Goal: Task Accomplishment & Management: Complete application form

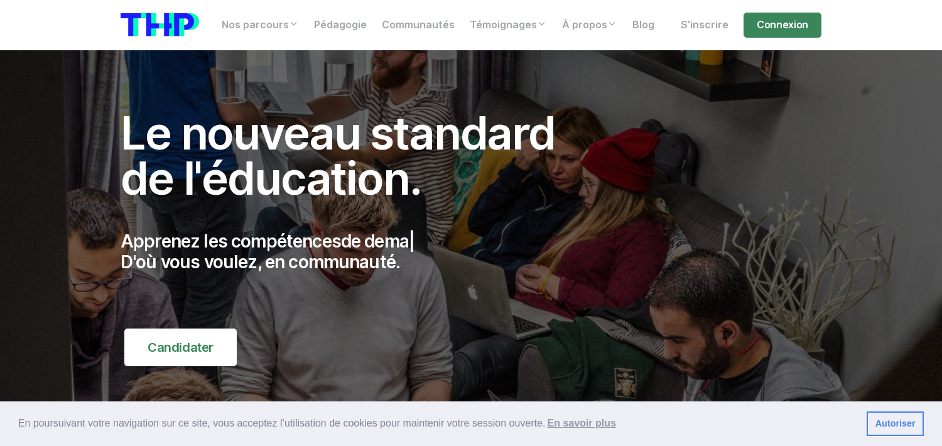
click at [84, 71] on img at bounding box center [471, 266] width 942 height 433
click at [704, 21] on link "S'inscrire" at bounding box center [704, 25] width 63 height 25
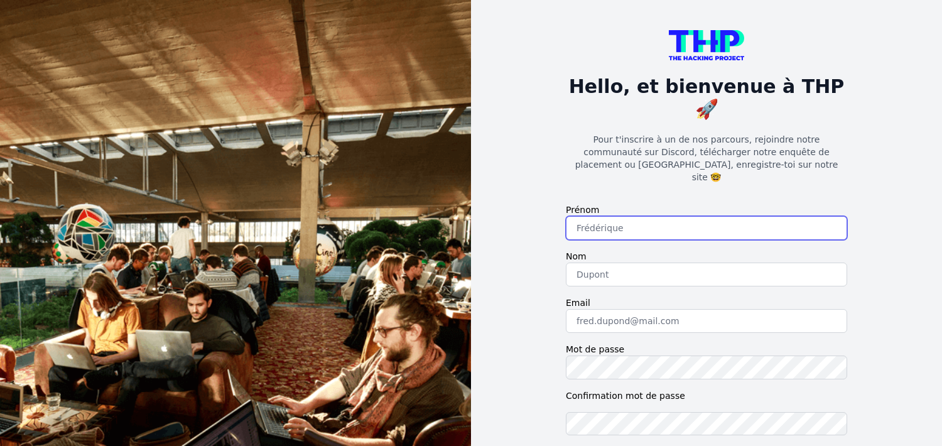
click at [602, 216] on input "text" at bounding box center [706, 228] width 281 height 24
type input "Asma"
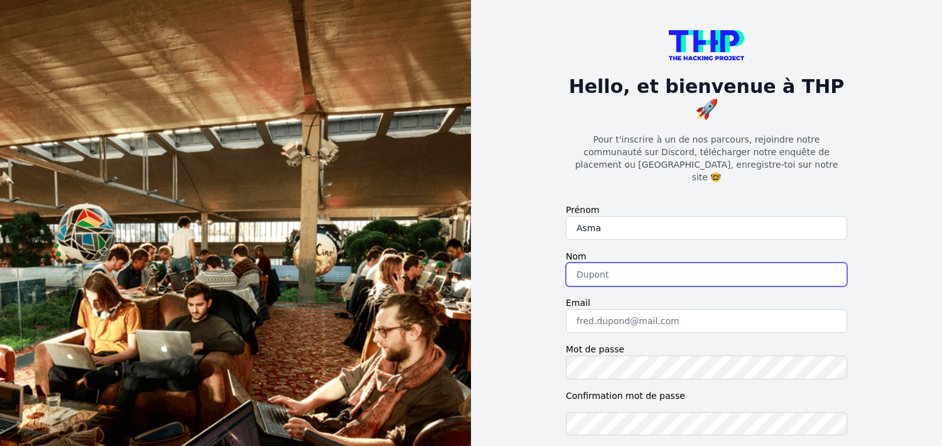
click at [605, 262] on input "text" at bounding box center [706, 274] width 281 height 24
type input "Jdidi"
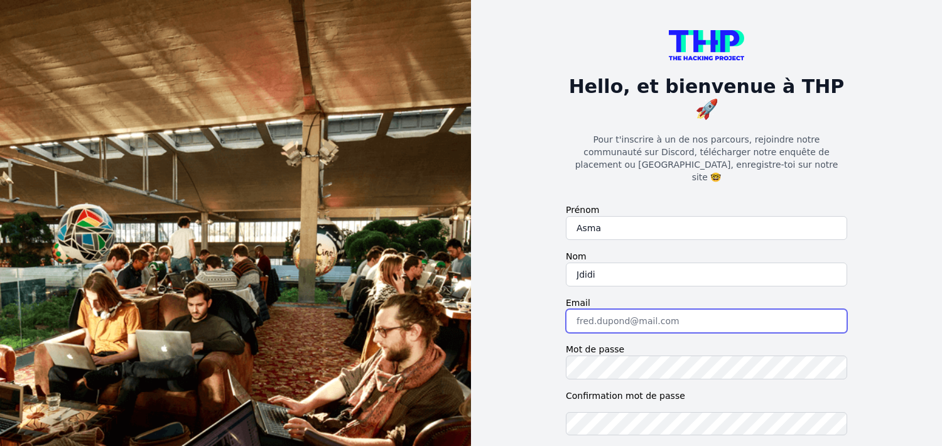
click at [631, 309] on input "email" at bounding box center [706, 321] width 281 height 24
type input "jdidiasma@gmail.com"
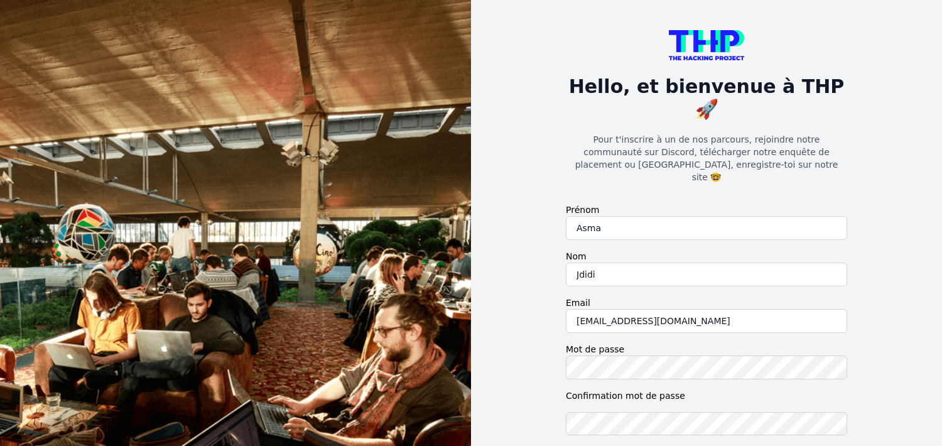
checkbox input "true"
click at [532, 340] on div "Hello, et bienvenue à THP 🚀 Pour t'inscrire à un de nos parcours, rejoindre not…" at bounding box center [706, 294] width 471 height 588
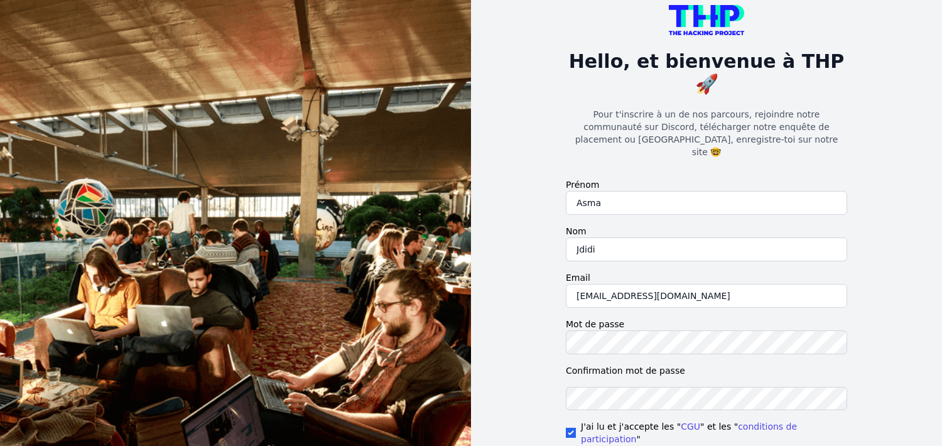
scroll to position [50, 0]
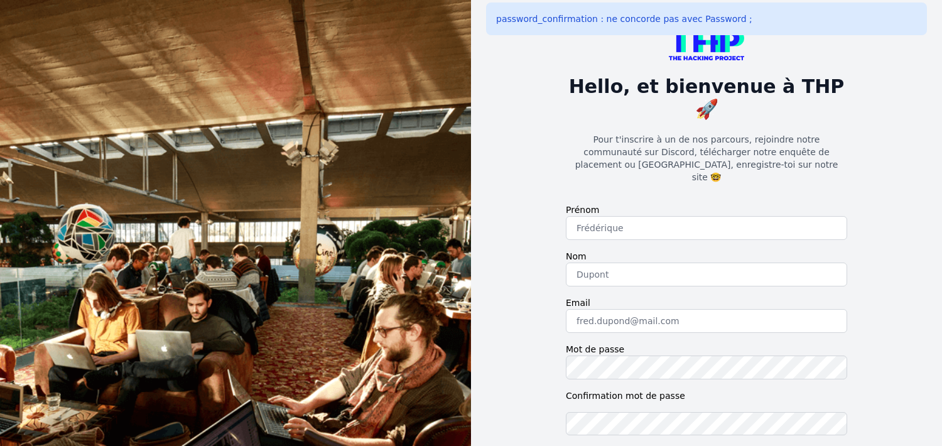
click at [752, 133] on p "Pour t'inscrire à un de nos parcours, rejoindre notre communauté sur Discord, t…" at bounding box center [706, 158] width 281 height 50
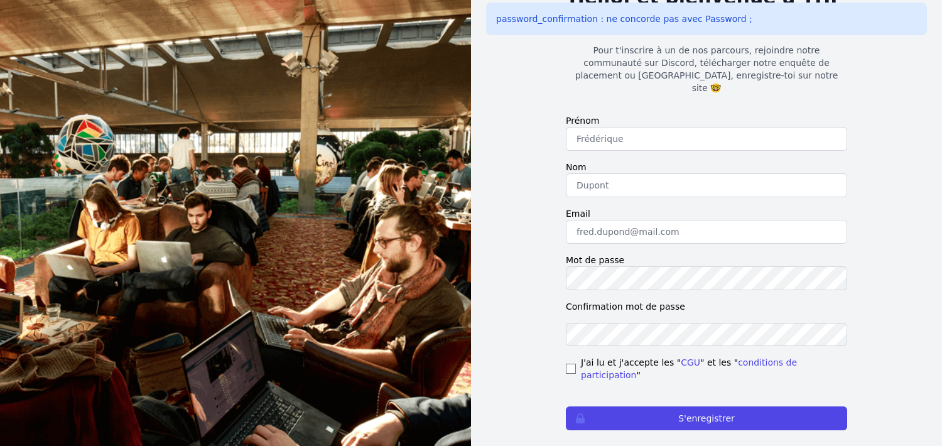
scroll to position [93, 0]
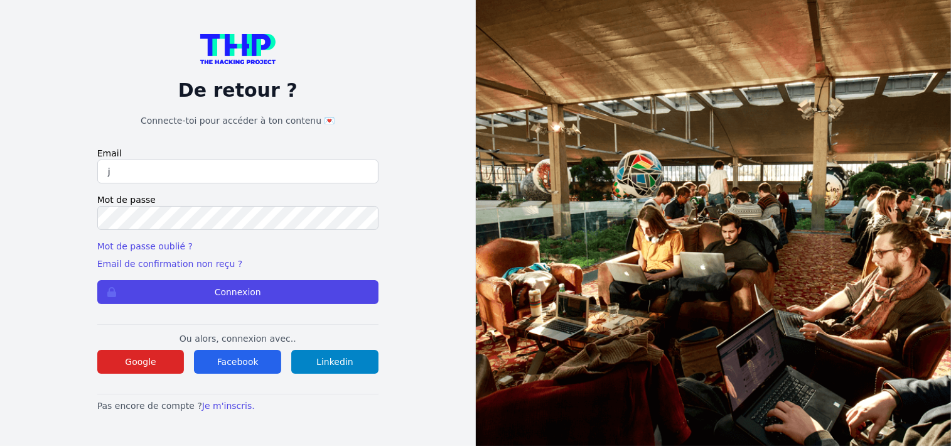
type input "[EMAIL_ADDRESS][DOMAIN_NAME]"
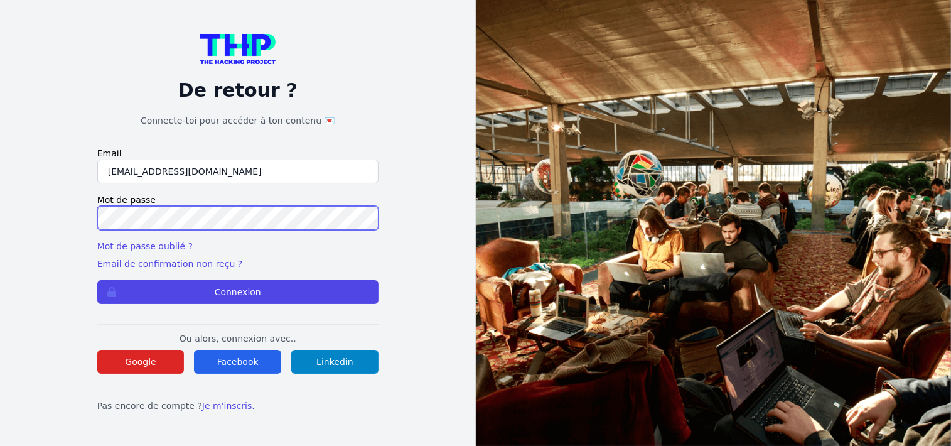
click at [97, 280] on button "Connexion" at bounding box center [237, 292] width 281 height 24
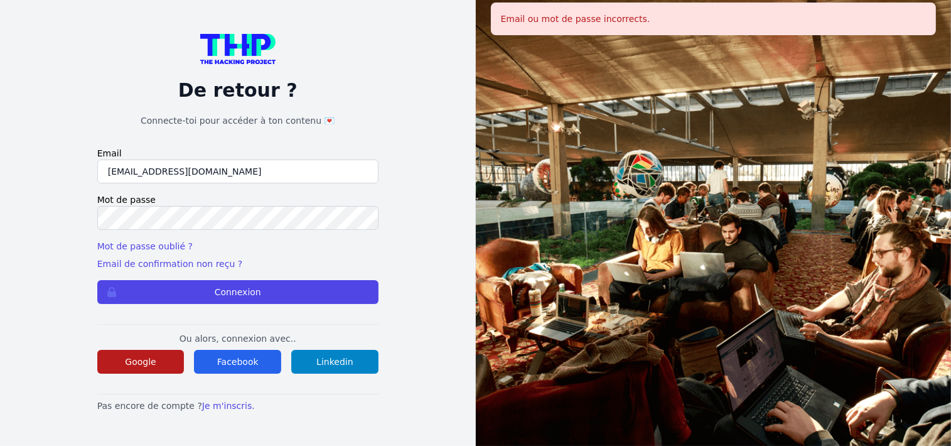
click at [166, 360] on button "Google" at bounding box center [140, 362] width 87 height 24
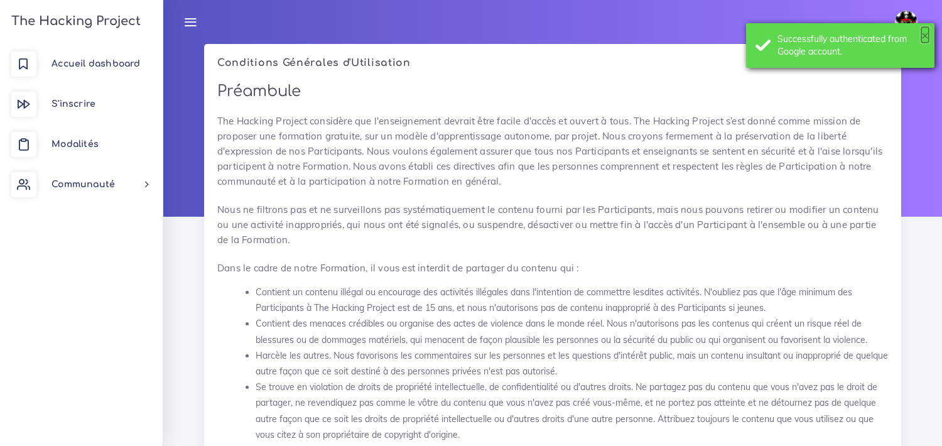
click at [927, 36] on button "×" at bounding box center [925, 35] width 8 height 13
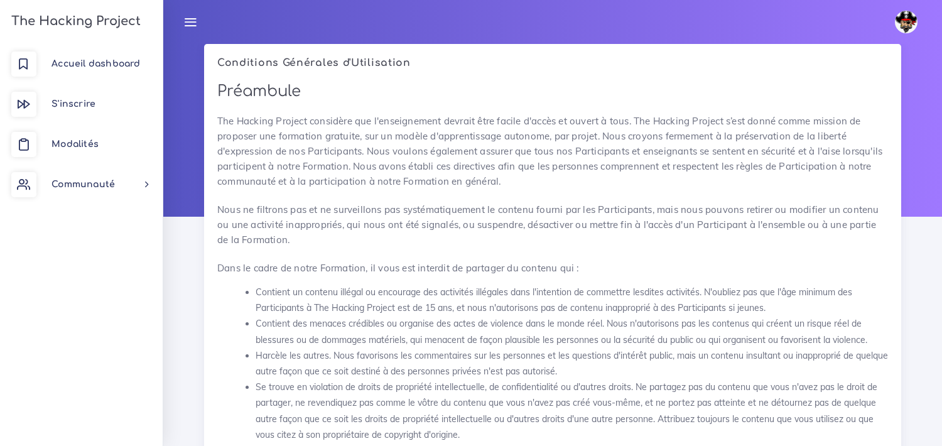
click at [585, 91] on h2 "Préambule" at bounding box center [552, 91] width 671 height 18
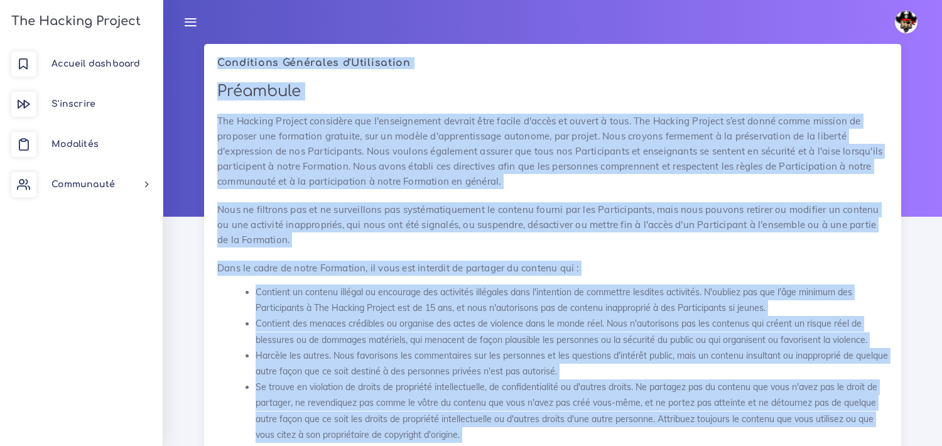
drag, startPoint x: 787, startPoint y: 360, endPoint x: 215, endPoint y: 58, distance: 646.5
copy div "Conditions Générales d'Utilisation Préambule The Hacking Project considère que …"
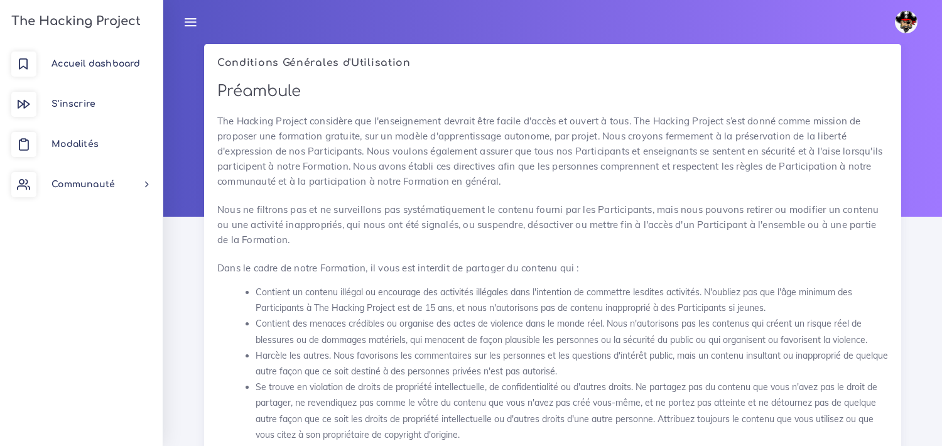
click at [266, 119] on p "The Hacking Project considère que l'enseignement devrait être facile d'accès et…" at bounding box center [552, 151] width 671 height 75
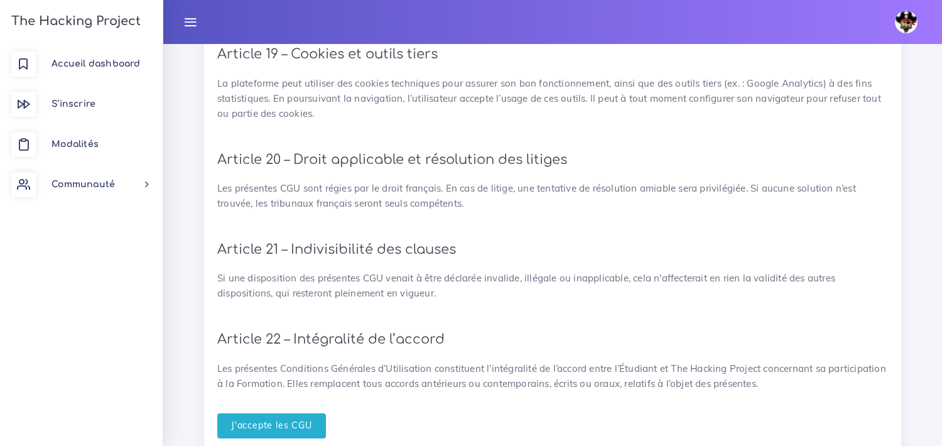
scroll to position [2869, 0]
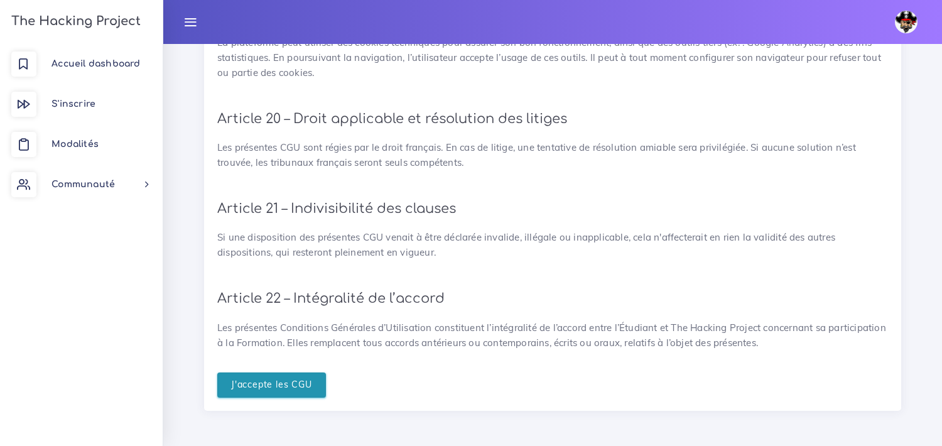
click at [267, 380] on input "J'accepte les CGU" at bounding box center [271, 385] width 109 height 26
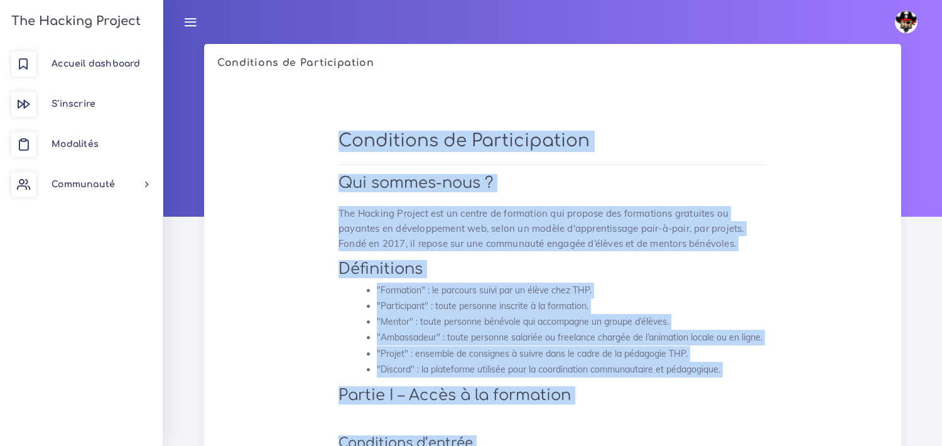
drag, startPoint x: 612, startPoint y: 351, endPoint x: 337, endPoint y: 107, distance: 367.4
copy div "Conditions de Participation Qui sommes-nous ? The Hacking Project est un centre…"
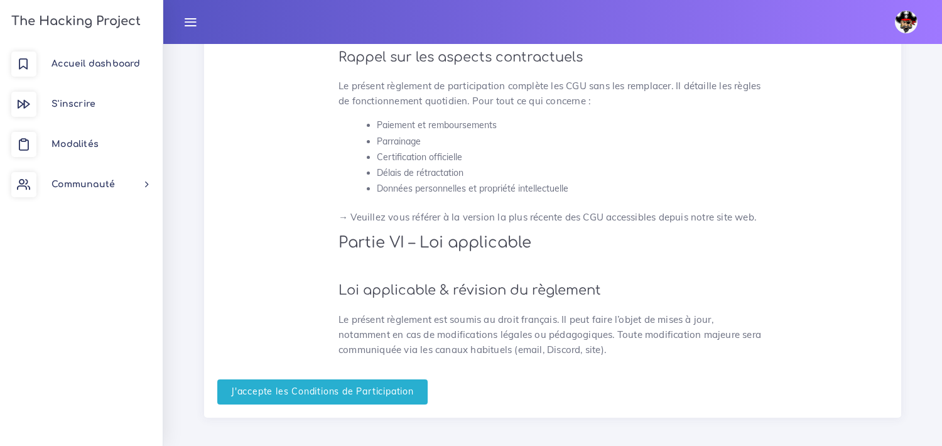
scroll to position [3374, 0]
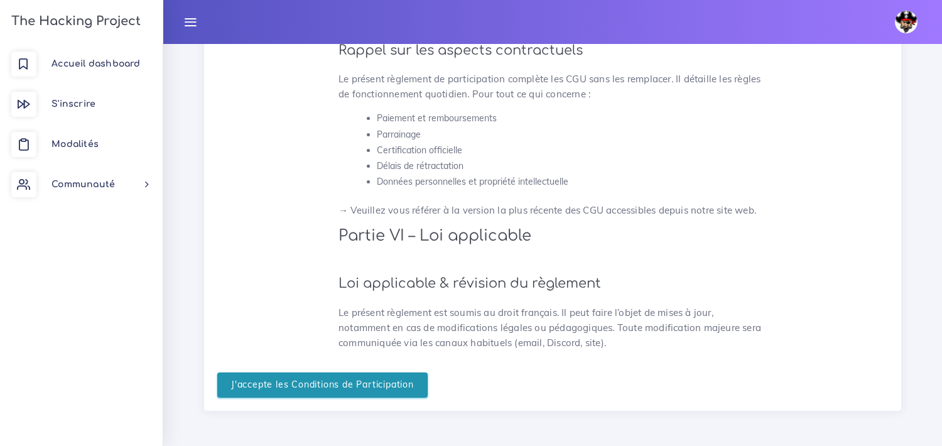
click at [308, 380] on input "J'accepte les Conditions de Participation" at bounding box center [322, 385] width 210 height 26
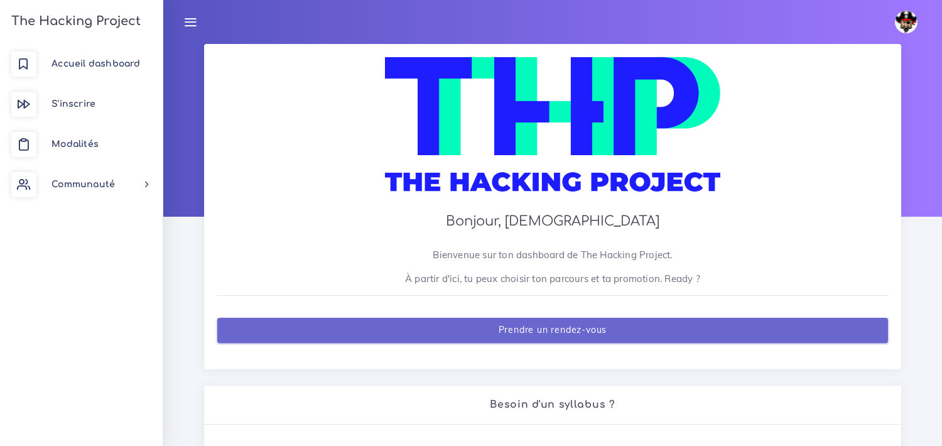
click at [507, 337] on link "Prendre un rendez-vous" at bounding box center [552, 331] width 671 height 26
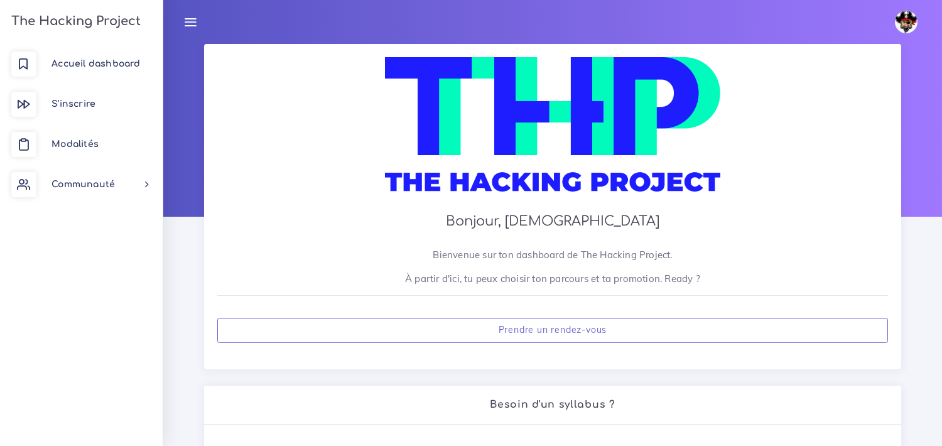
click at [909, 16] on img at bounding box center [906, 22] width 23 height 23
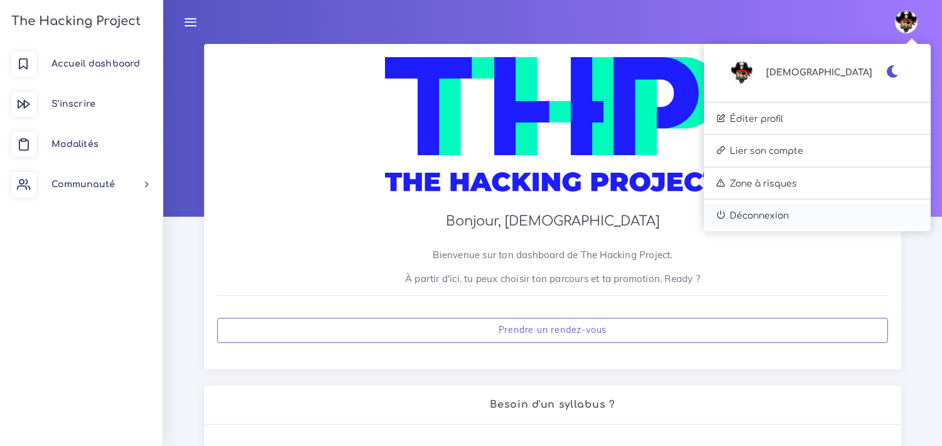
click at [854, 218] on link "Déconnexion" at bounding box center [817, 215] width 227 height 23
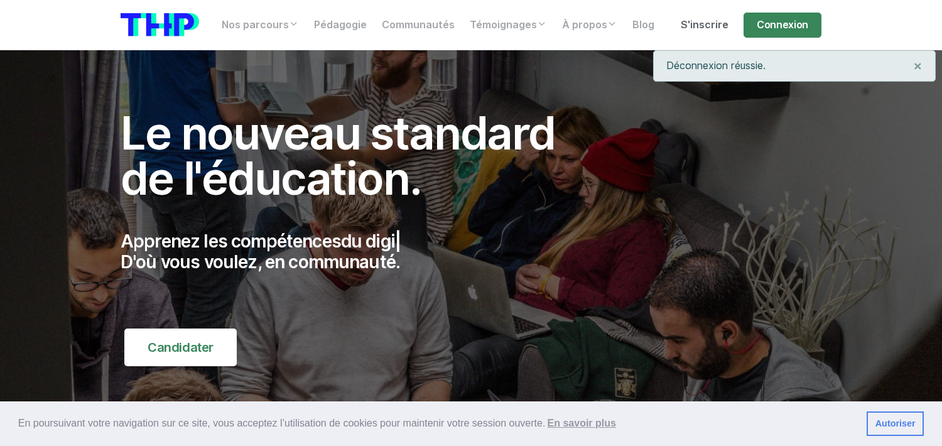
click at [718, 16] on link "S'inscrire" at bounding box center [704, 25] width 63 height 25
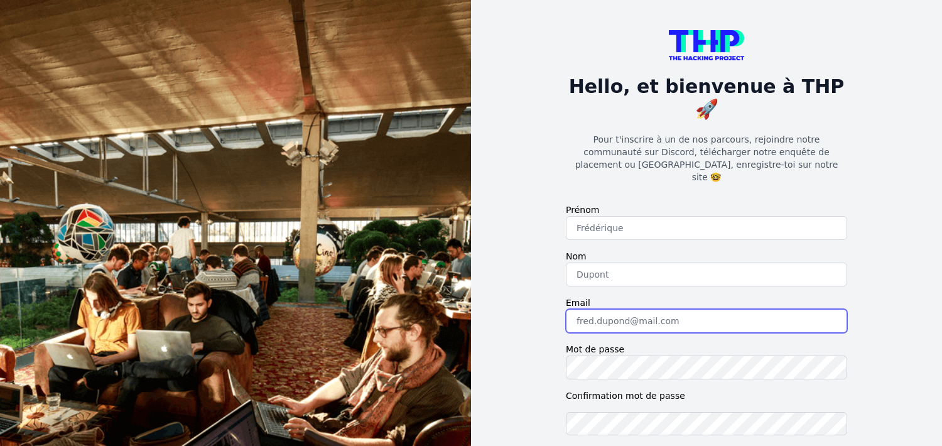
click at [605, 309] on input "email" at bounding box center [706, 321] width 281 height 24
type input "jdidiasma@gmail.com"
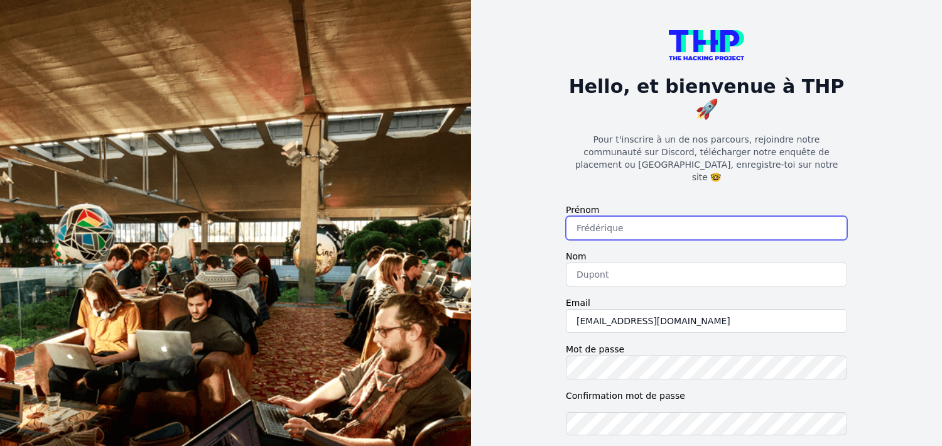
click at [619, 216] on input "text" at bounding box center [706, 228] width 281 height 24
type input "Asma"
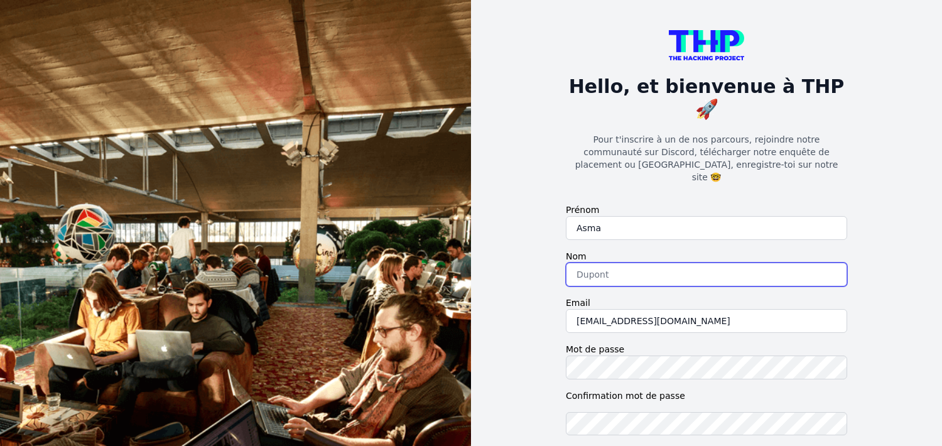
click at [653, 262] on input "text" at bounding box center [706, 274] width 281 height 24
type input "Jdidi"
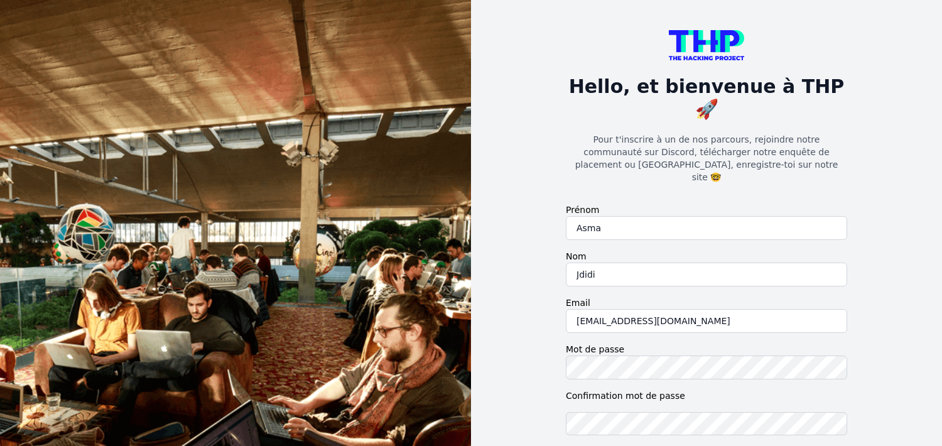
checkbox input "true"
click at [548, 362] on div "Hello, et bienvenue à THP 🚀 Pour t'inscrire à un de nos parcours, rejoindre not…" at bounding box center [706, 294] width 321 height 588
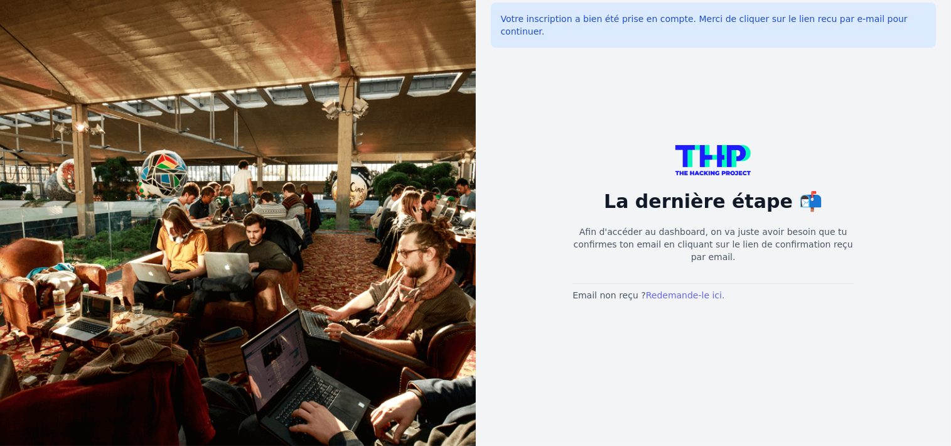
click at [650, 290] on link "Redemande-le ici." at bounding box center [685, 295] width 79 height 10
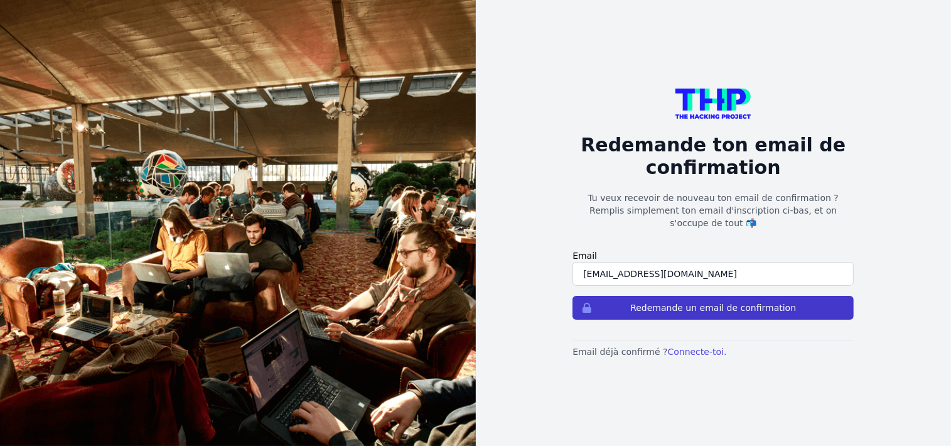
type input "[EMAIL_ADDRESS][DOMAIN_NAME]"
click at [689, 301] on button "Redemande un email de confirmation" at bounding box center [713, 308] width 281 height 24
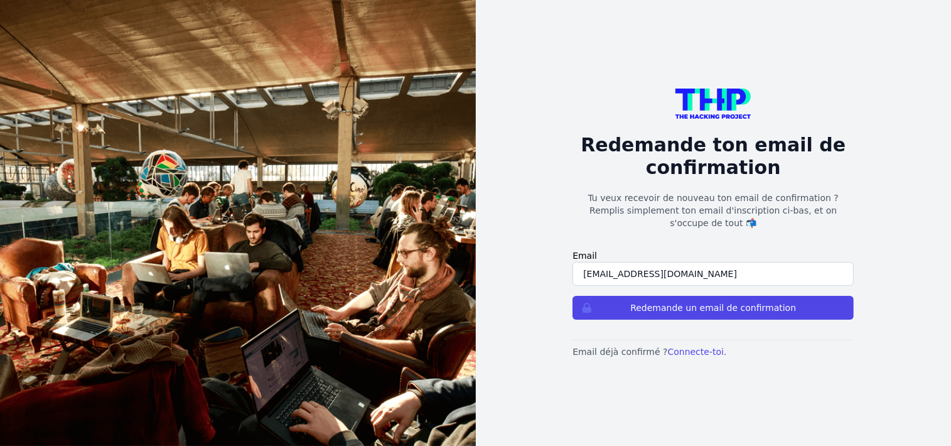
click at [624, 267] on input "[EMAIL_ADDRESS][DOMAIN_NAME]" at bounding box center [713, 274] width 281 height 24
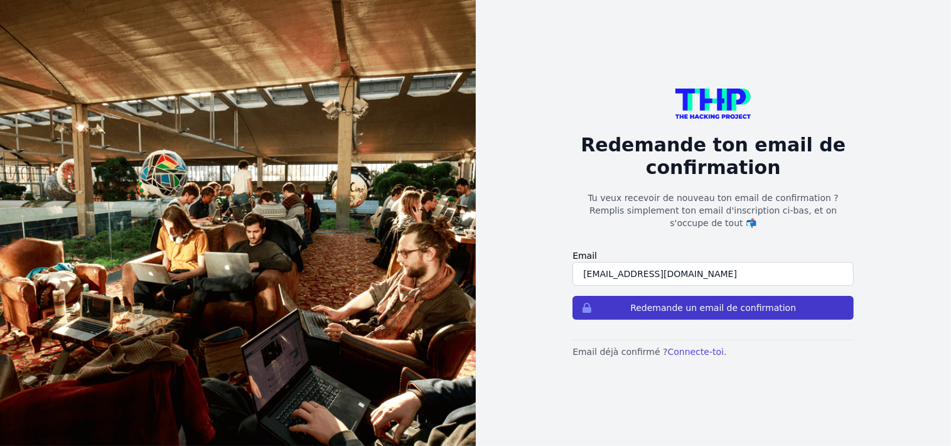
type input "[EMAIL_ADDRESS][DOMAIN_NAME]"
click at [664, 301] on button "Redemande un email de confirmation" at bounding box center [713, 308] width 281 height 24
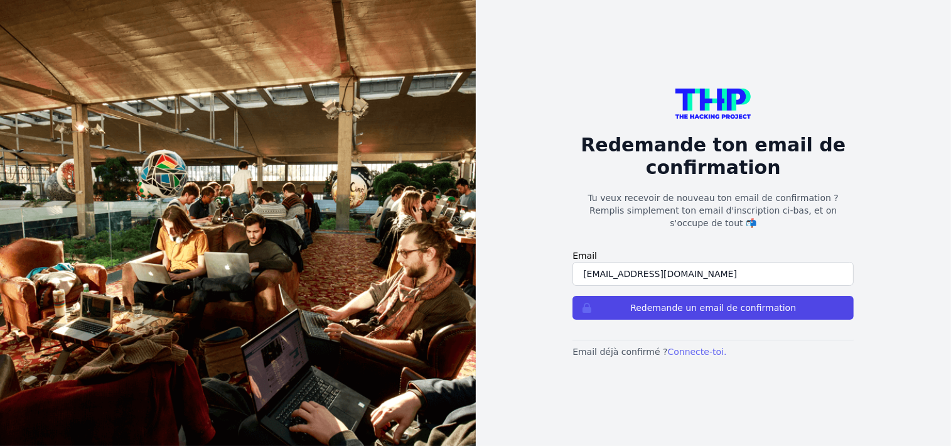
click at [668, 347] on link "Connecte-toi." at bounding box center [697, 352] width 59 height 10
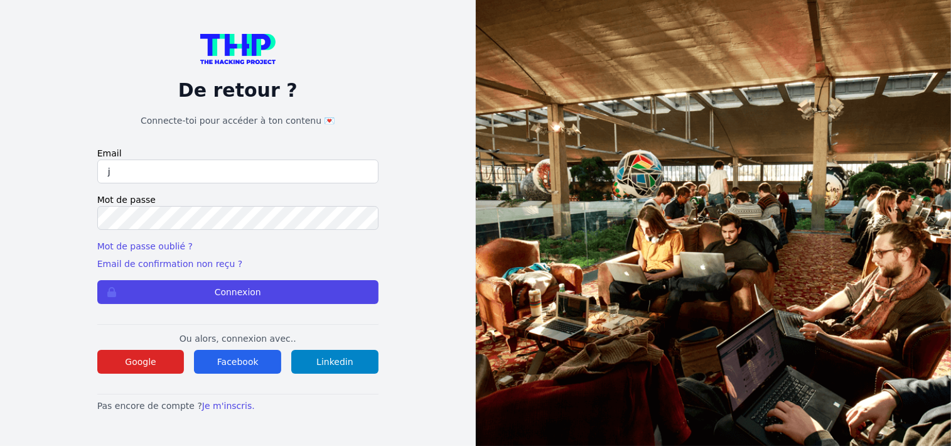
type input "[EMAIL_ADDRESS][DOMAIN_NAME]"
click at [213, 278] on form "Email jdidiasma25@gmail.com Mot de passe Mot de passe oublié ? Email de confirm…" at bounding box center [237, 225] width 281 height 157
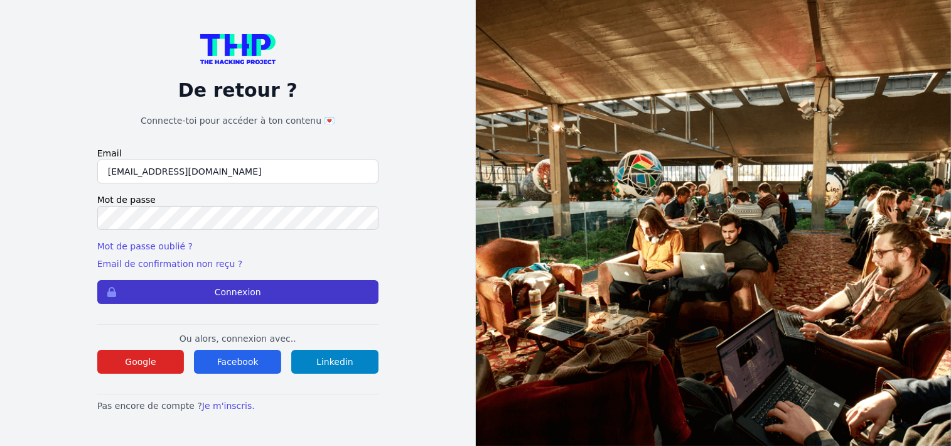
click at [215, 289] on button "Connexion" at bounding box center [237, 292] width 281 height 24
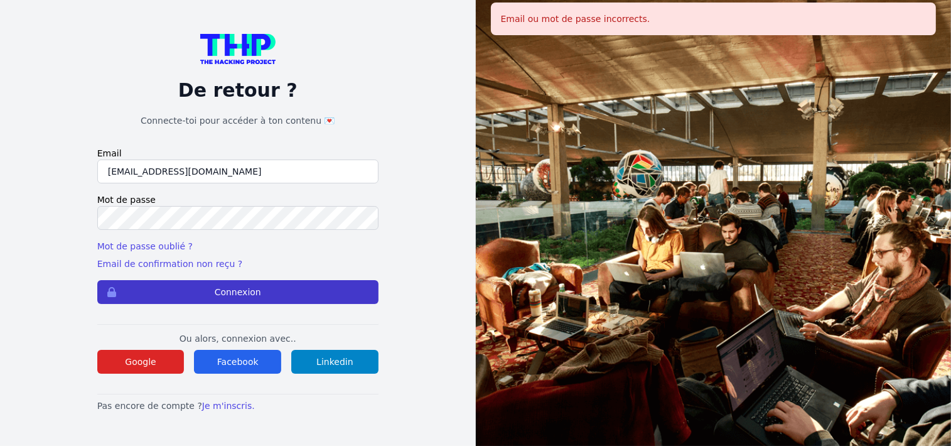
click at [178, 285] on button "Connexion" at bounding box center [237, 292] width 281 height 24
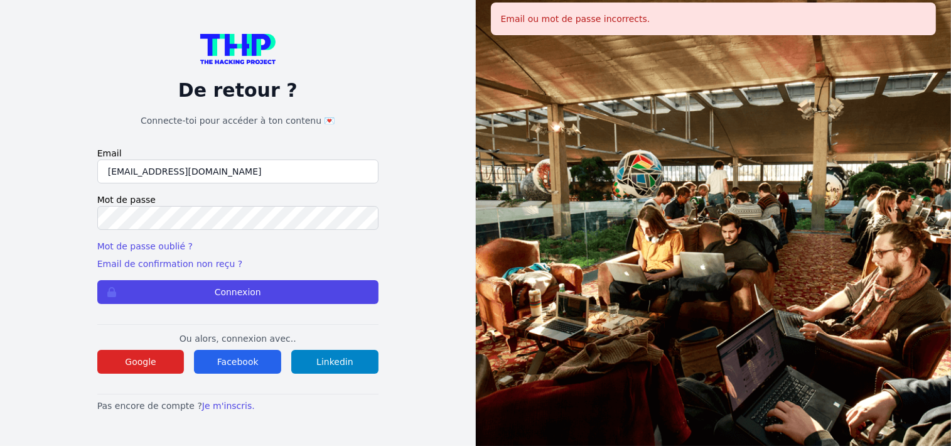
click at [149, 171] on input "[EMAIL_ADDRESS][DOMAIN_NAME]" at bounding box center [237, 171] width 281 height 24
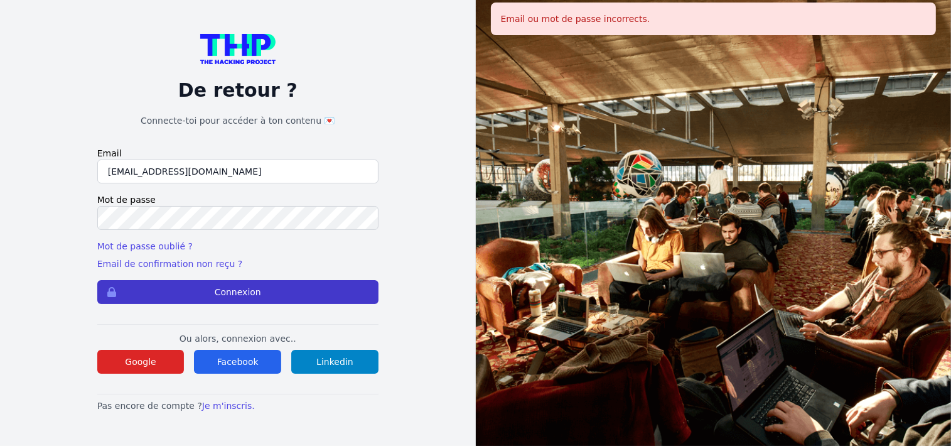
type input "[EMAIL_ADDRESS][DOMAIN_NAME]"
click at [178, 288] on button "Connexion" at bounding box center [237, 292] width 281 height 24
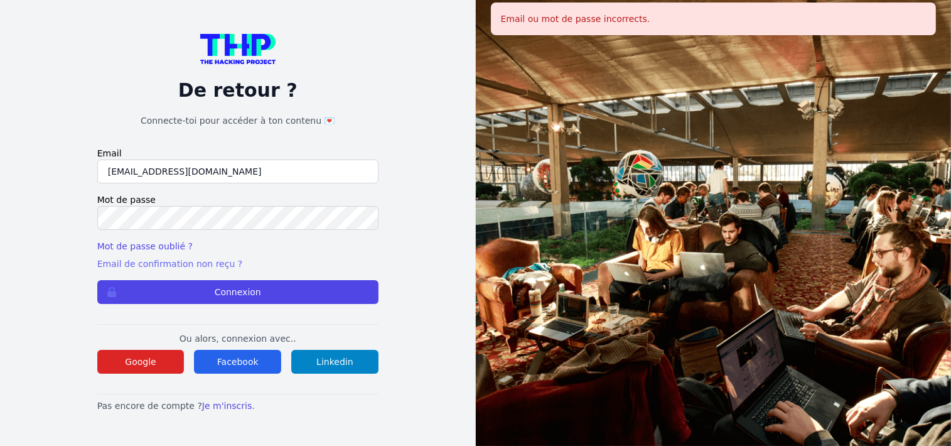
click at [168, 265] on link "Email de confirmation non reçu ?" at bounding box center [169, 264] width 145 height 10
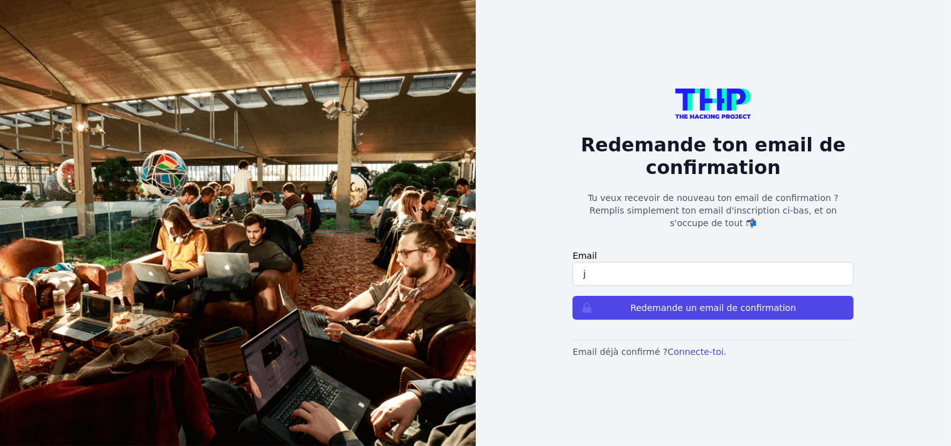
type input "[EMAIL_ADDRESS][DOMAIN_NAME]"
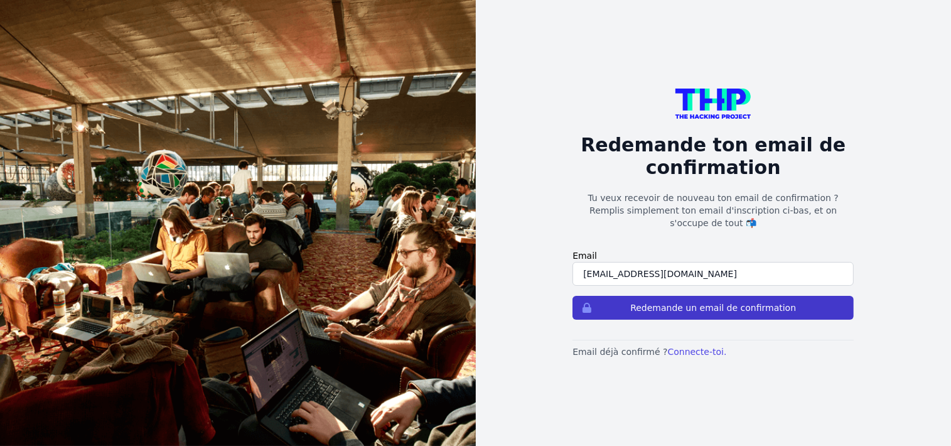
click at [676, 296] on button "Redemande un email de confirmation" at bounding box center [713, 308] width 281 height 24
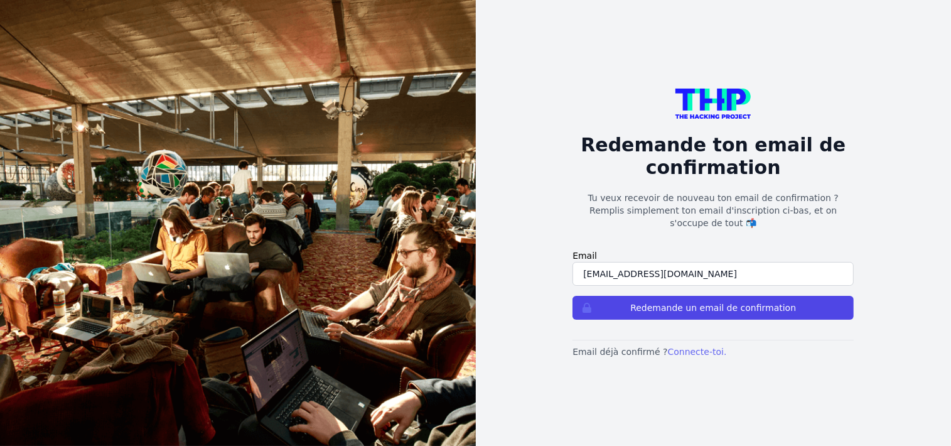
click at [683, 347] on link "Connecte-toi." at bounding box center [697, 352] width 59 height 10
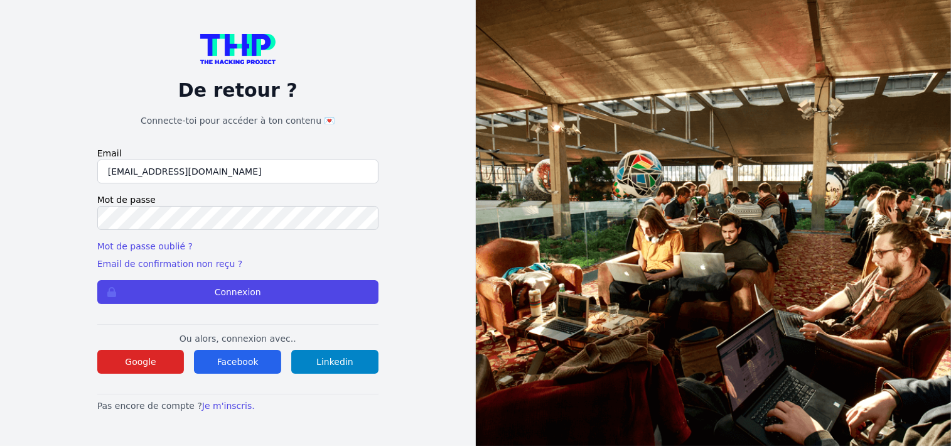
type input "islamsamsouma612@gmail.com"
click at [97, 280] on button "Connexion" at bounding box center [237, 292] width 281 height 24
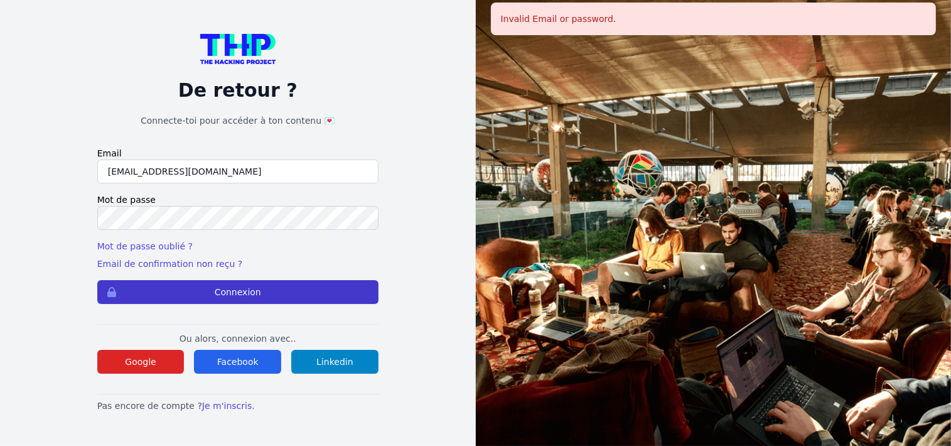
click at [206, 284] on button "Connexion" at bounding box center [237, 292] width 281 height 24
click at [215, 283] on button "Connexion" at bounding box center [237, 292] width 281 height 24
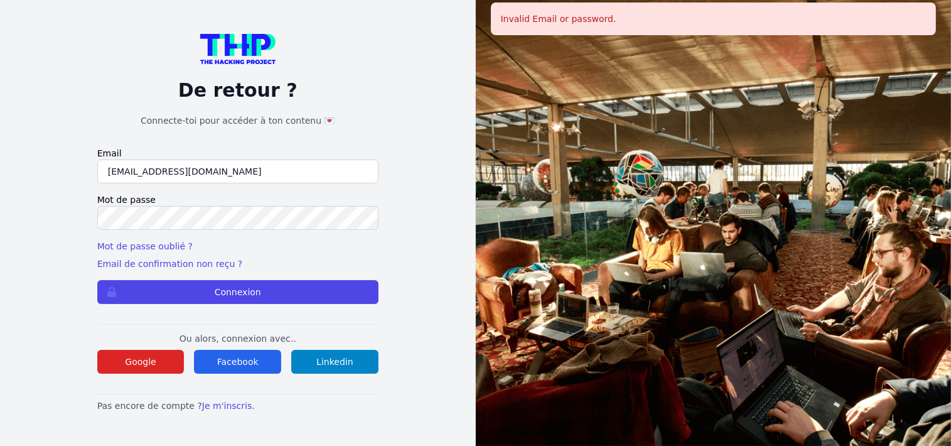
click at [184, 170] on input "islamsamsouma612@gmail.com" at bounding box center [237, 171] width 281 height 24
type input "jdidiasma25@gmail.com"
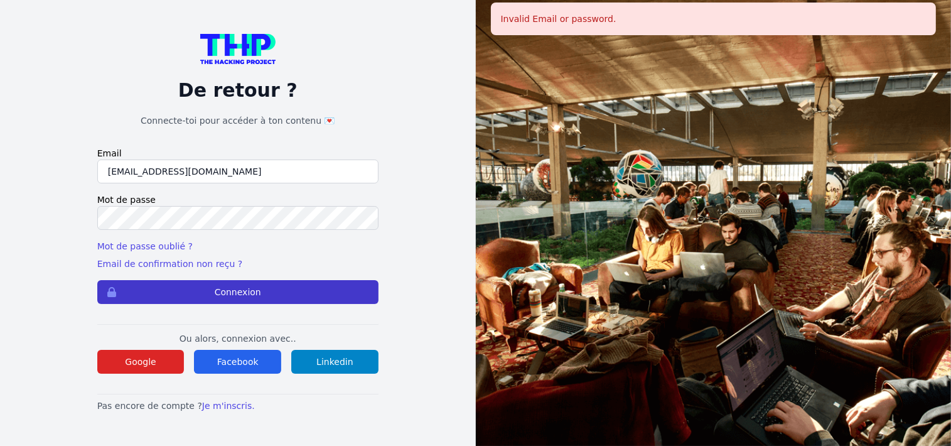
click at [220, 294] on button "Connexion" at bounding box center [237, 292] width 281 height 24
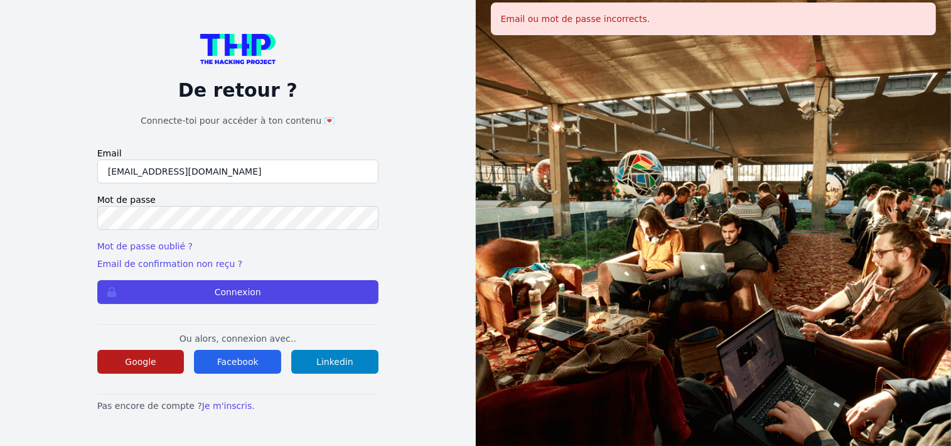
click at [154, 364] on button "Google" at bounding box center [140, 362] width 87 height 24
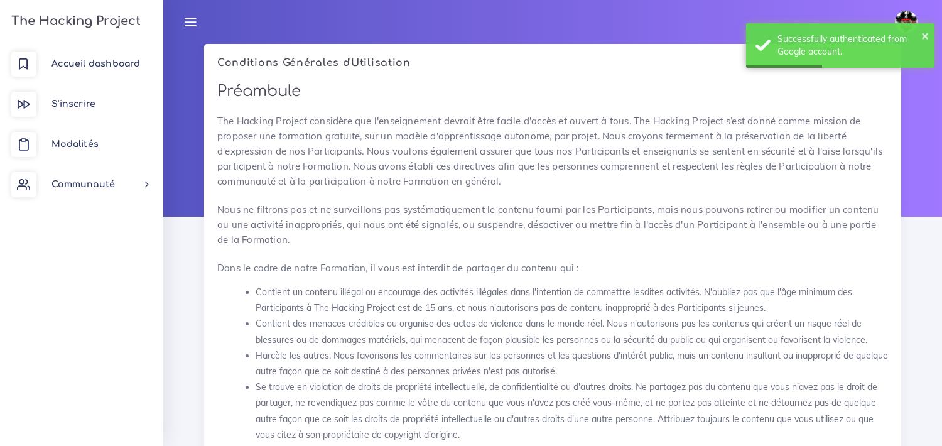
click at [420, 121] on p "The Hacking Project considère que l'enseignement devrait être facile d'accès et…" at bounding box center [552, 151] width 671 height 75
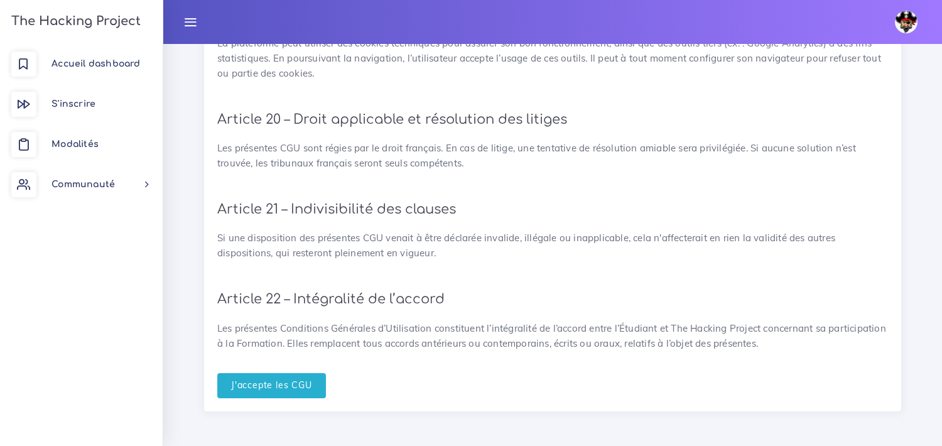
scroll to position [2869, 0]
click at [303, 391] on input "J'accepte les CGU" at bounding box center [271, 385] width 109 height 26
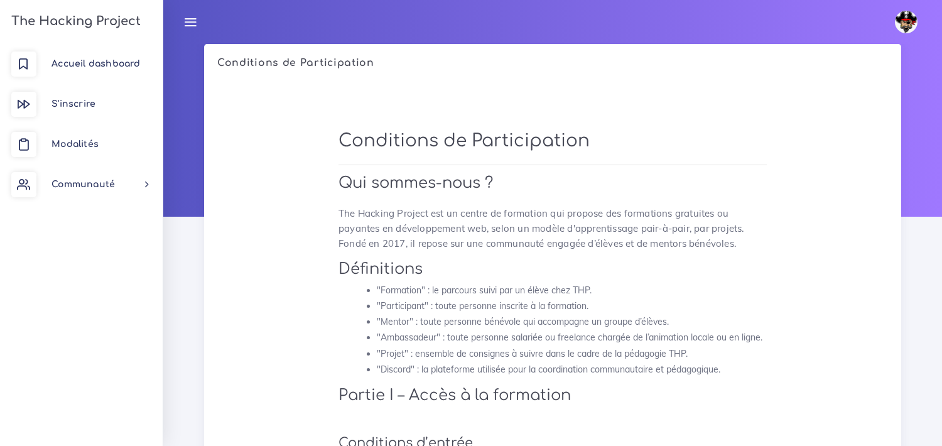
click at [387, 341] on li ""Ambassadeur" : toute personne salariée ou freelance chargée de l’animation loc…" at bounding box center [572, 338] width 390 height 16
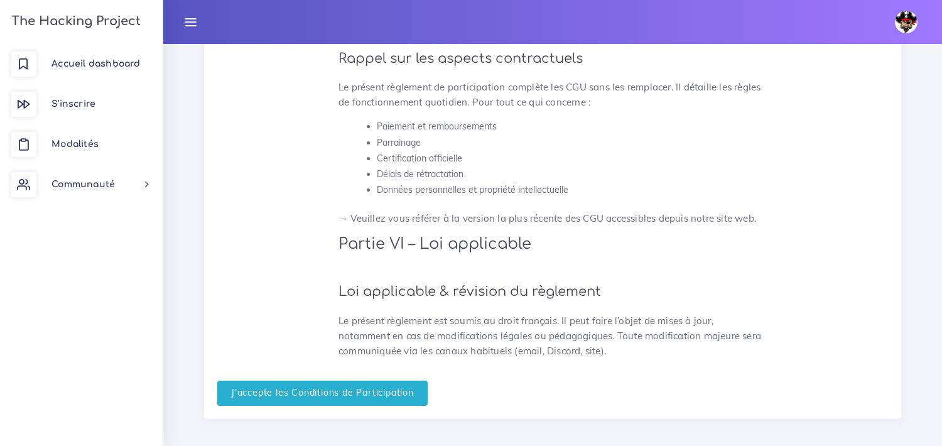
scroll to position [3374, 0]
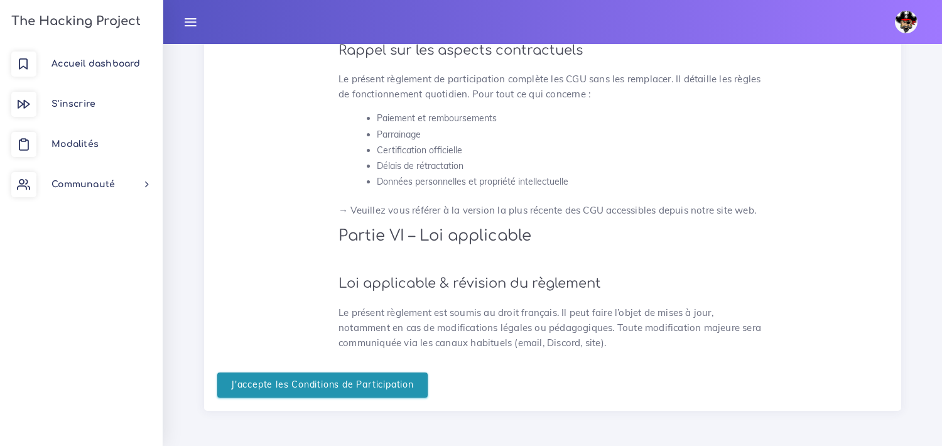
click at [386, 380] on input "J'accepte les Conditions de Participation" at bounding box center [322, 385] width 210 height 26
